Goal: Task Accomplishment & Management: Manage account settings

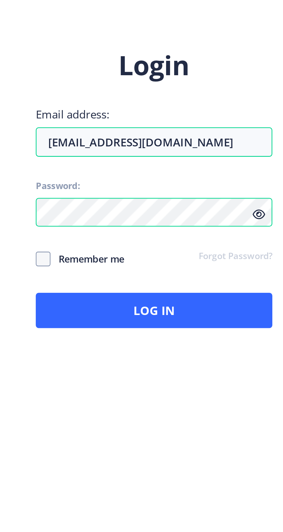
click at [186, 293] on span "Remember me" at bounding box center [178, 289] width 29 height 7
click at [159, 290] on input "Remember me" at bounding box center [159, 289] width 0 height 0
click at [172, 293] on span "Remember me" at bounding box center [178, 289] width 29 height 7
click at [159, 290] on input "Remember me" at bounding box center [159, 289] width 0 height 0
checkbox input "true"
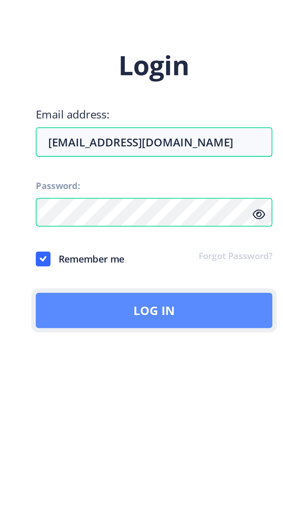
click at [188, 316] on button "Log In" at bounding box center [205, 309] width 93 height 14
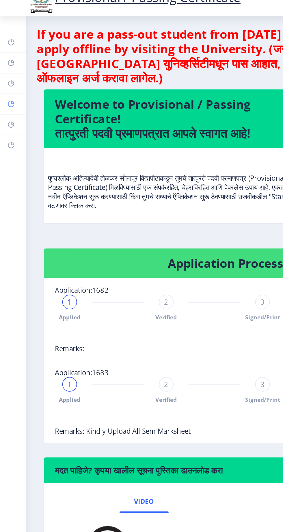
click at [8, 76] on icon at bounding box center [8, 77] width 2 height 2
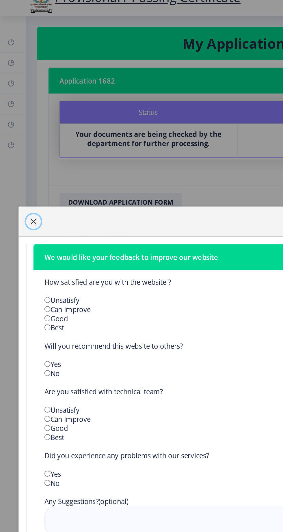
click at [23, 154] on span "button" at bounding box center [21, 151] width 5 height 5
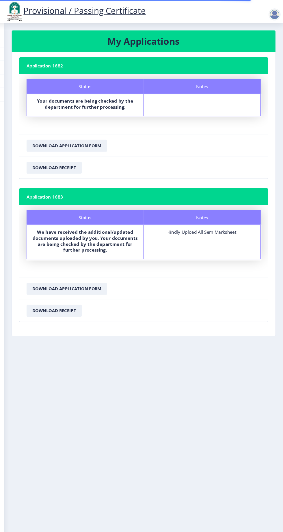
click at [279, 15] on div at bounding box center [275, 14] width 12 height 12
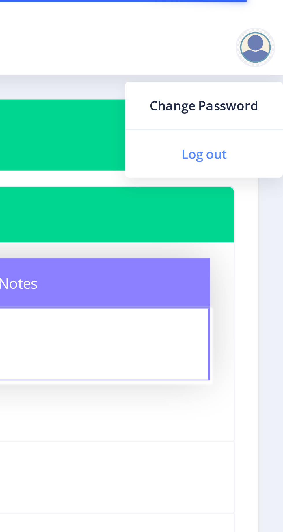
click at [264, 47] on span "Log out" at bounding box center [259, 45] width 37 height 7
